Goal: Task Accomplishment & Management: Use online tool/utility

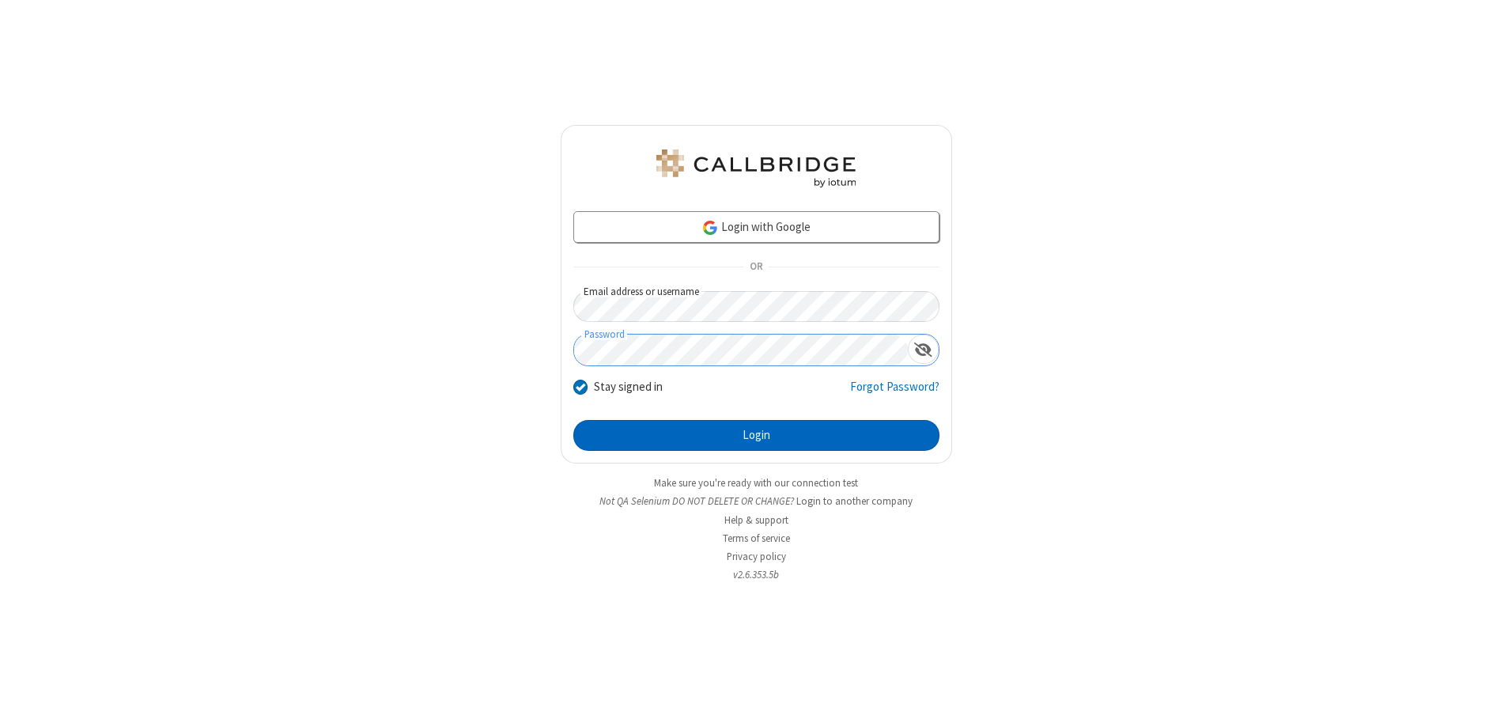
click at [756, 435] on button "Login" at bounding box center [756, 436] width 366 height 32
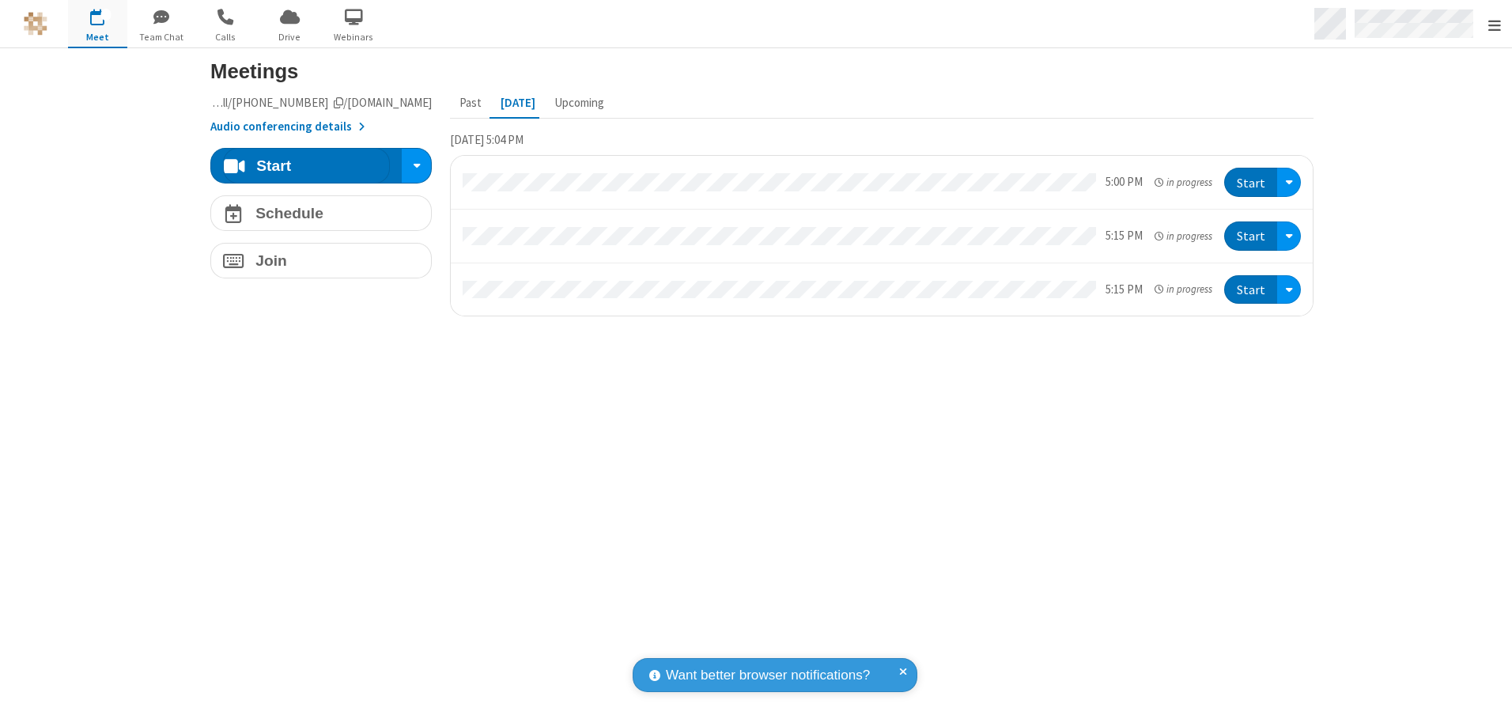
click at [1494, 25] on span "Open menu" at bounding box center [1494, 25] width 13 height 16
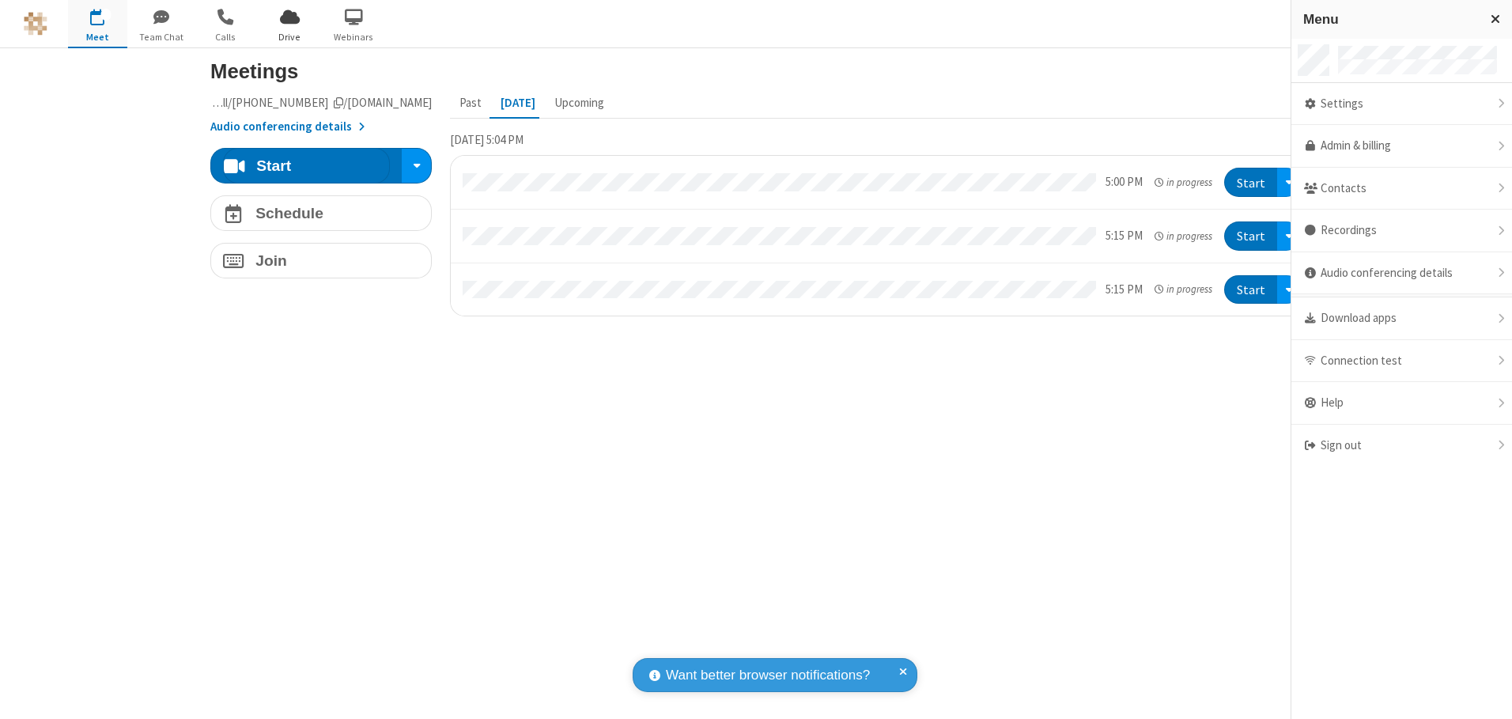
click at [289, 36] on span "Drive" at bounding box center [289, 37] width 59 height 14
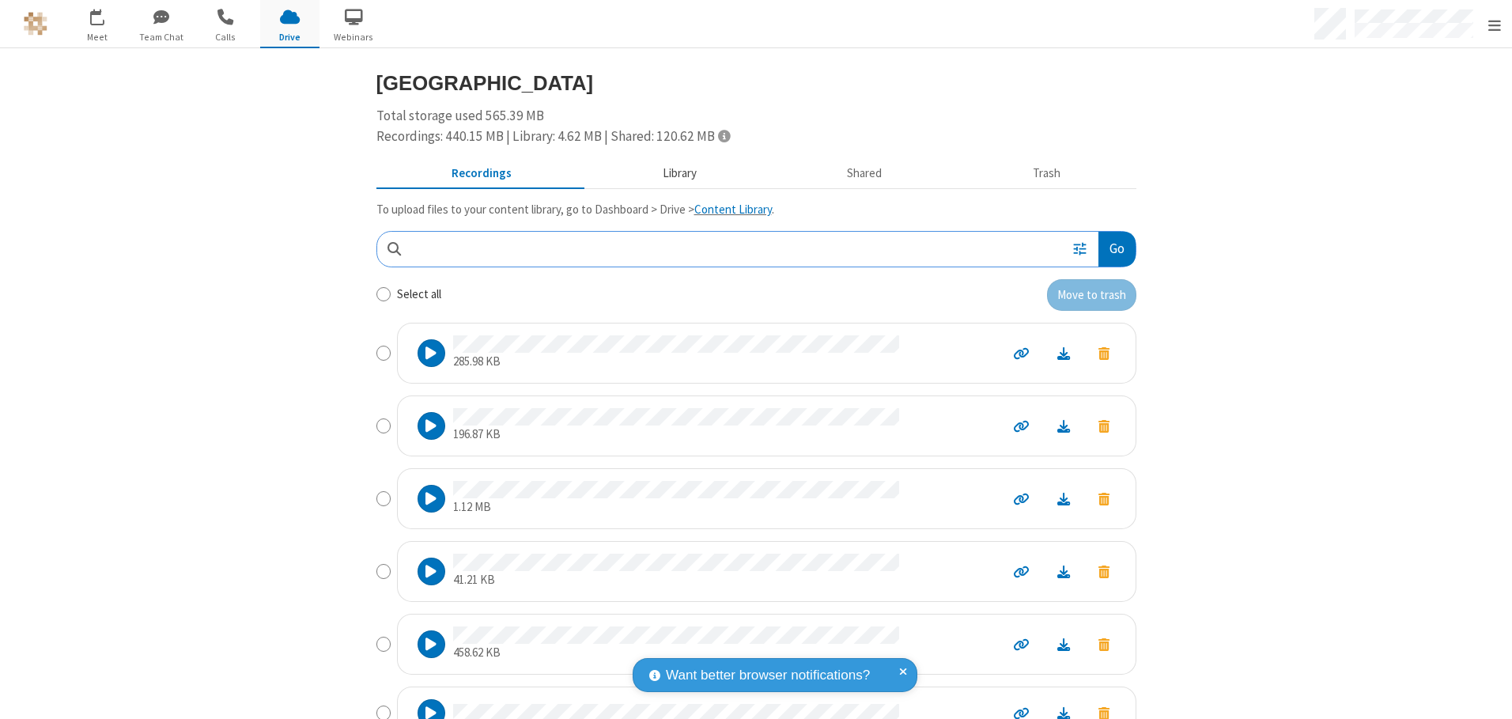
click at [671, 173] on button "Library" at bounding box center [679, 174] width 185 height 30
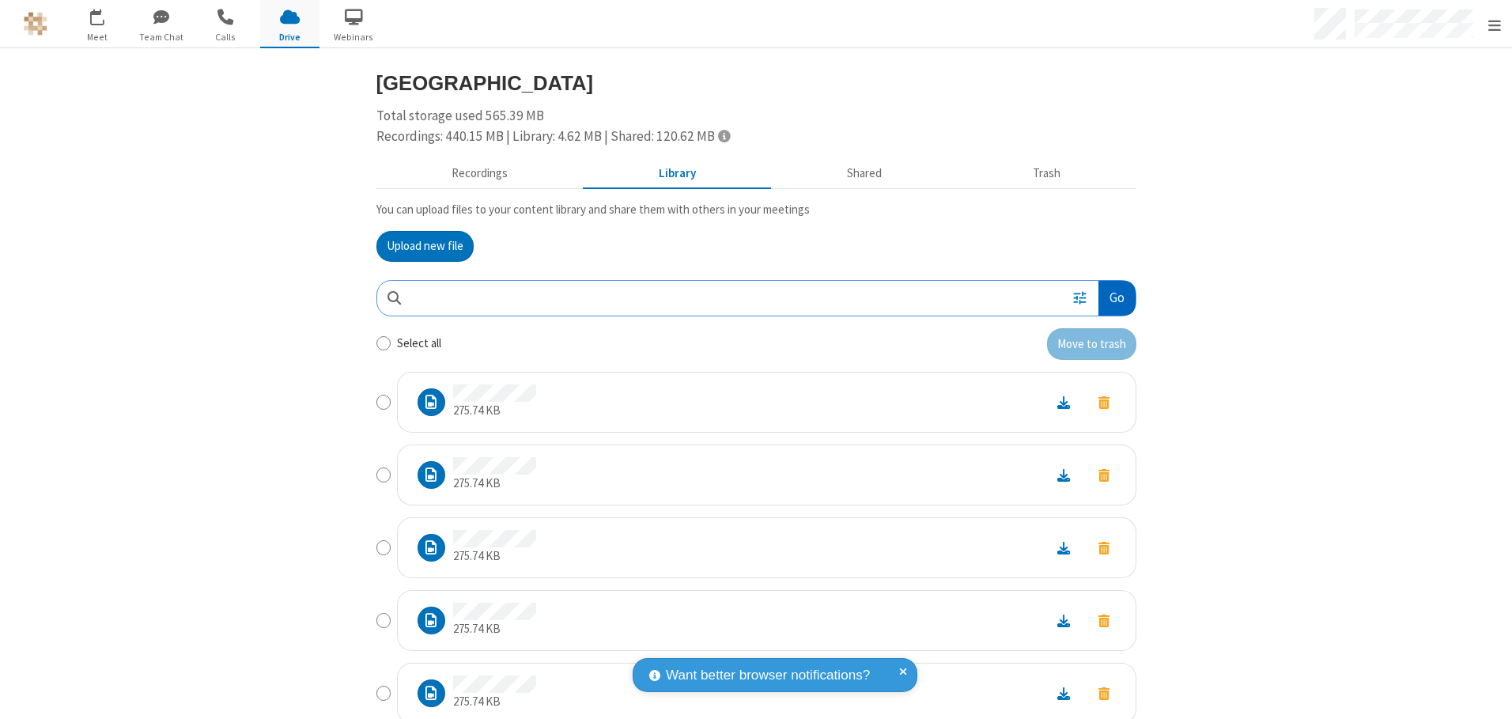
click at [1110, 297] on button "Go" at bounding box center [1116, 299] width 36 height 36
click at [418, 246] on button "Upload new file" at bounding box center [424, 247] width 97 height 32
